Goal: Task Accomplishment & Management: Manage account settings

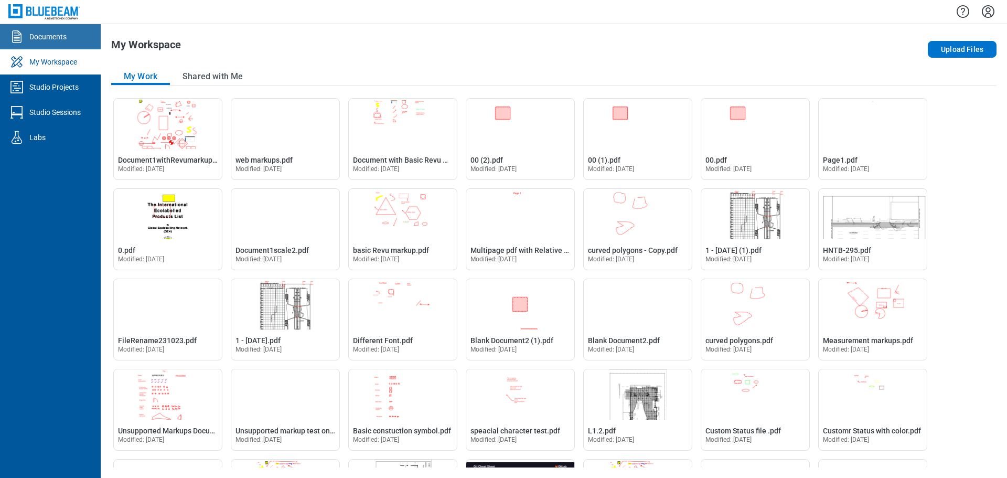
click at [65, 39] on div "Documents" at bounding box center [47, 36] width 37 height 10
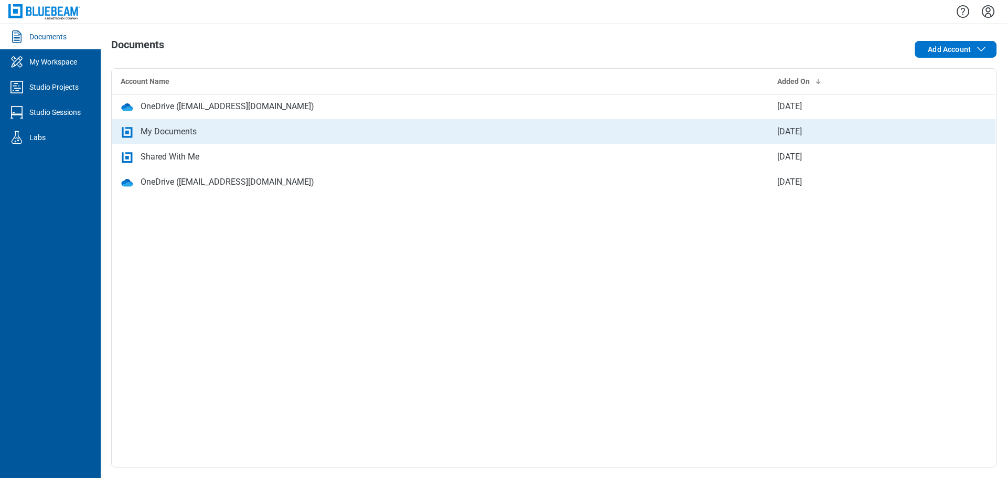
click at [196, 133] on div "My Documents" at bounding box center [169, 131] width 56 height 13
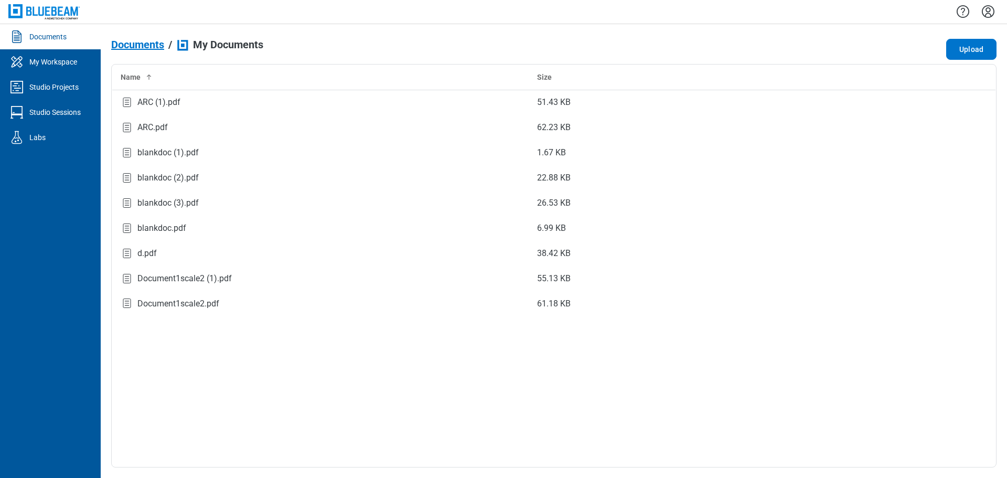
click at [986, 15] on icon "Settings" at bounding box center [988, 11] width 13 height 13
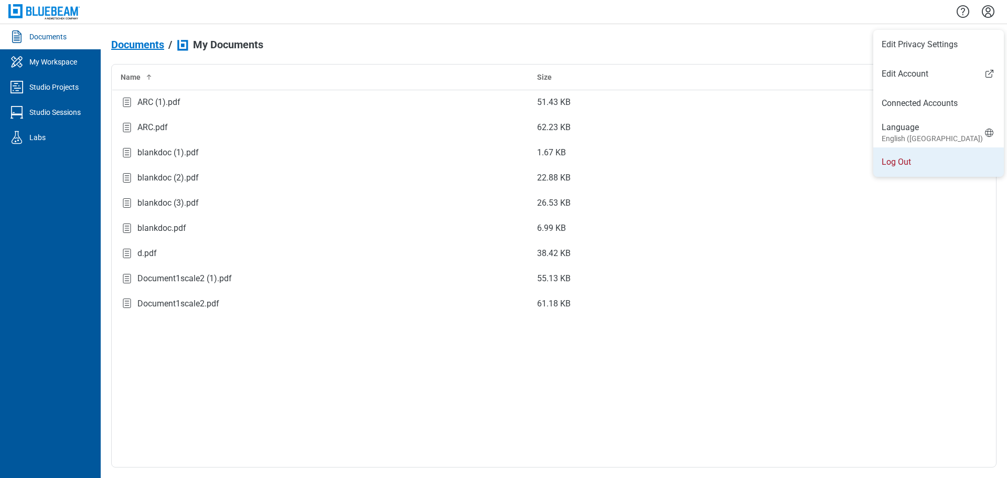
click at [886, 163] on li "Log Out" at bounding box center [939, 161] width 131 height 29
